Goal: Find specific page/section: Find specific page/section

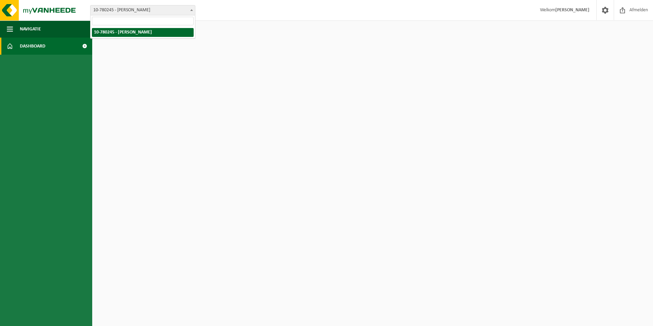
click at [193, 13] on span at bounding box center [191, 9] width 7 height 9
click at [171, 67] on html "Vestiging: 10-780245 - [PERSON_NAME] 10-780245 - [PERSON_NAME] Welkom [PERSON_N…" at bounding box center [326, 163] width 653 height 326
click at [156, 83] on html "Vestiging: 10-780245 - [PERSON_NAME] 10-780245 - [PERSON_NAME] Welkom [PERSON_N…" at bounding box center [326, 163] width 653 height 326
click at [24, 27] on span "Navigatie" at bounding box center [30, 28] width 21 height 17
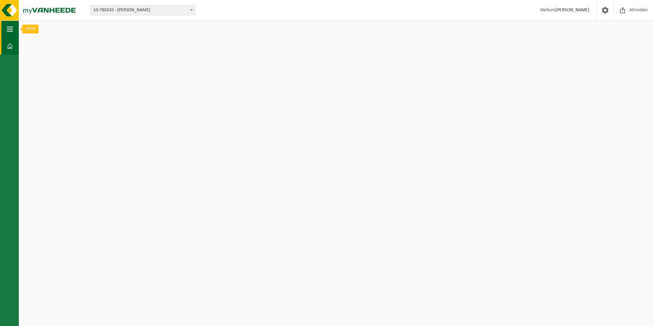
click at [7, 32] on span "button" at bounding box center [10, 28] width 6 height 17
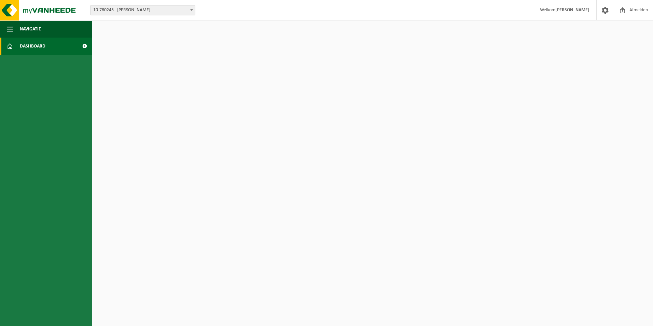
click at [555, 11] on strong "[PERSON_NAME]" at bounding box center [572, 10] width 34 height 5
click at [193, 12] on span at bounding box center [191, 9] width 7 height 9
